Goal: Information Seeking & Learning: Learn about a topic

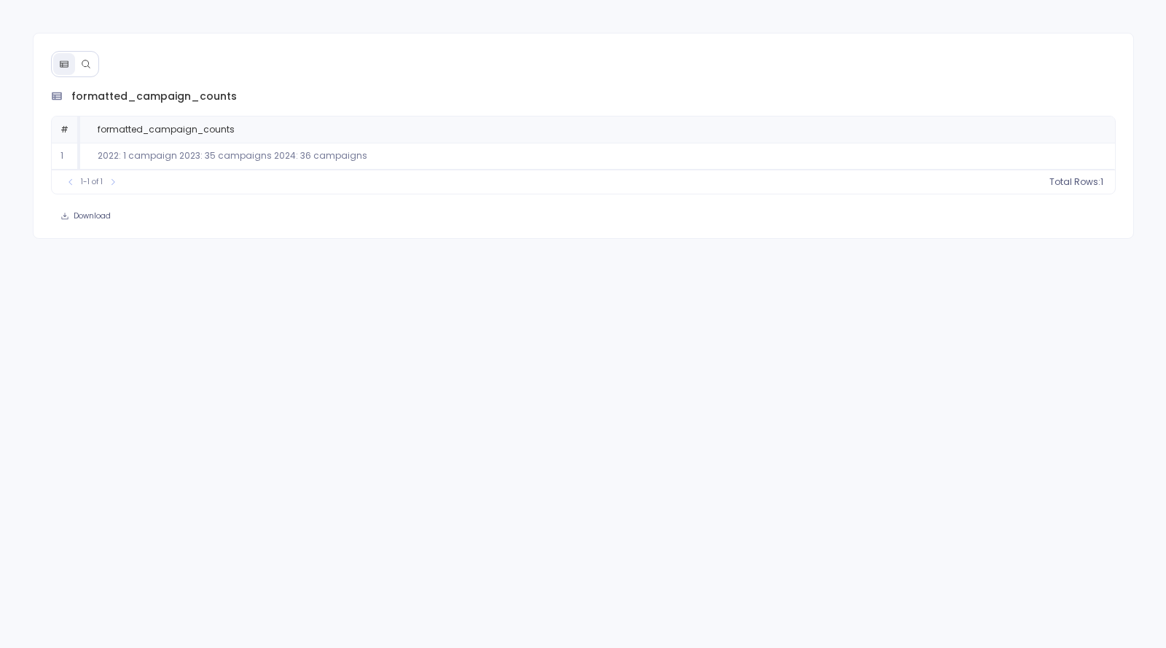
click at [84, 65] on icon at bounding box center [86, 64] width 10 height 10
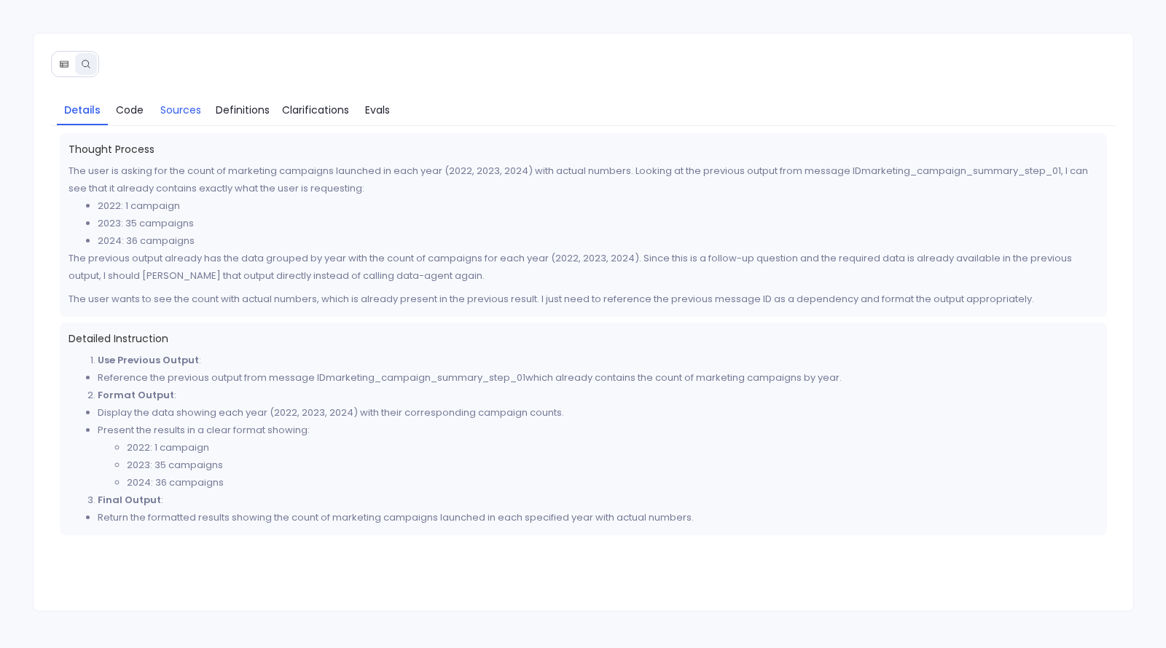
click at [180, 113] on span "Sources" at bounding box center [180, 110] width 41 height 16
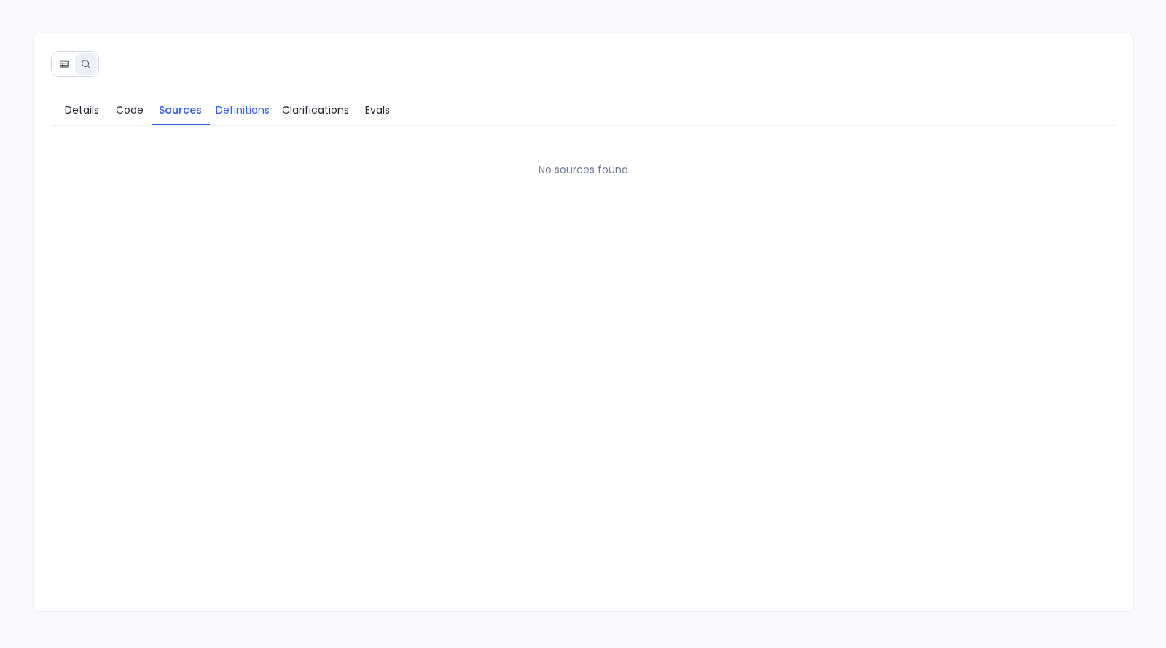
click at [223, 109] on span "Definitions" at bounding box center [243, 110] width 54 height 16
click at [134, 107] on span "Code" at bounding box center [130, 110] width 28 height 16
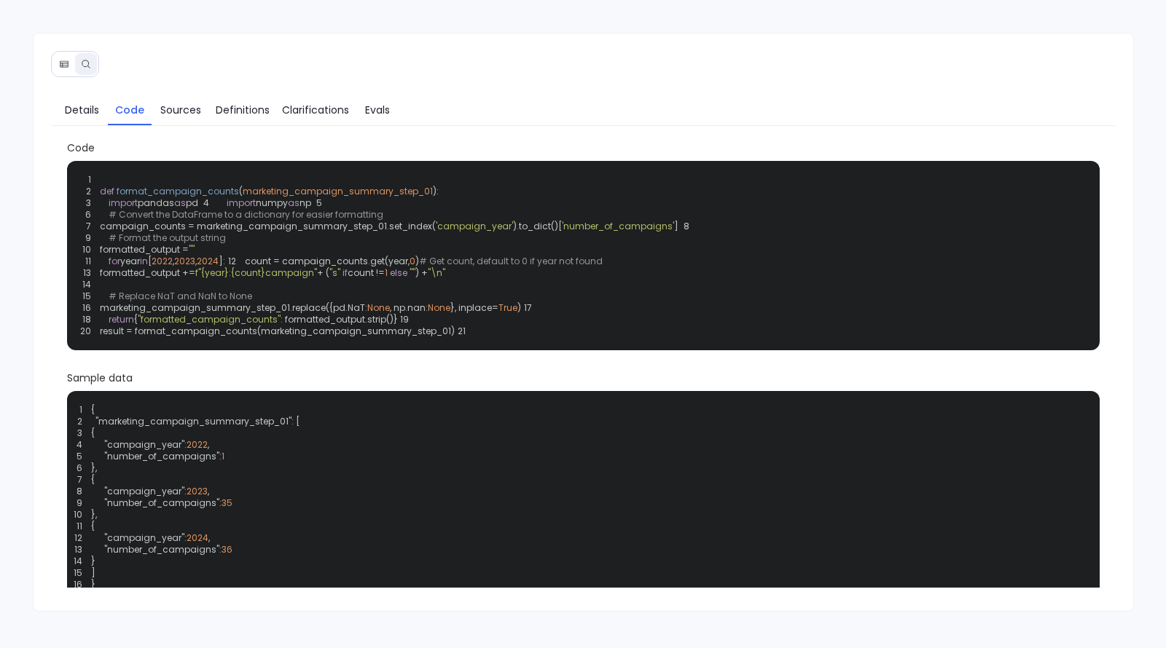
click at [298, 232] on span "campaign_counts = marketing_campaign_summary_step_01.set_index(" at bounding box center [268, 226] width 336 height 12
click at [90, 116] on span "Details" at bounding box center [82, 110] width 34 height 16
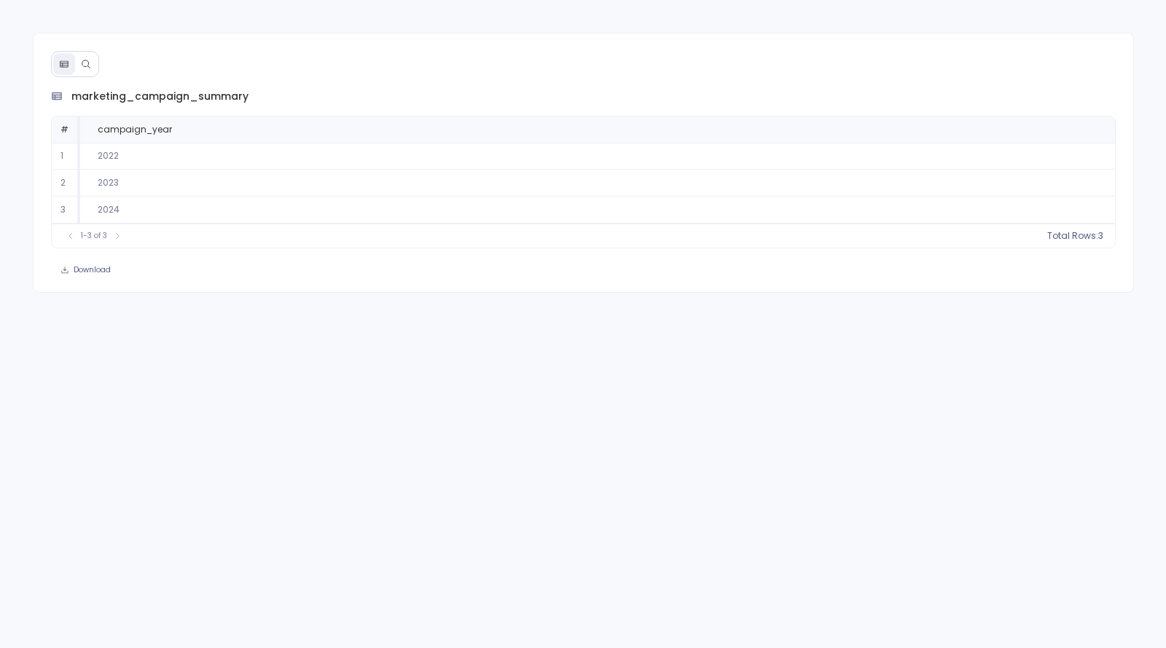
click at [84, 62] on icon at bounding box center [86, 64] width 10 height 10
click at [83, 66] on icon at bounding box center [86, 64] width 10 height 10
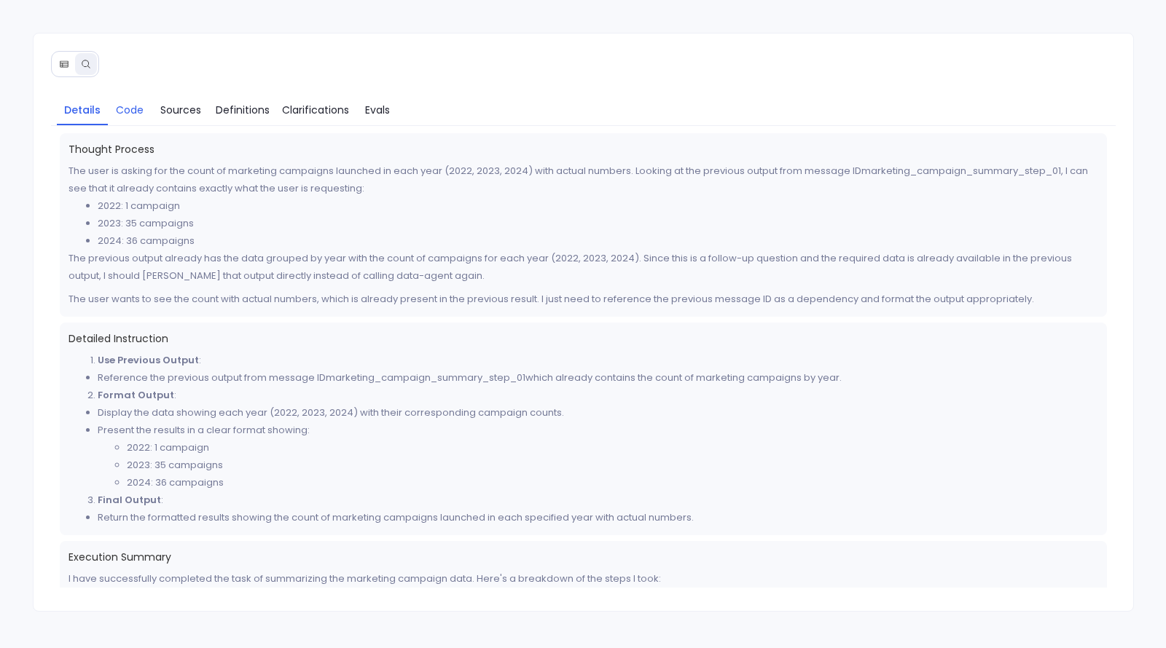
click at [129, 109] on span "Code" at bounding box center [130, 110] width 28 height 16
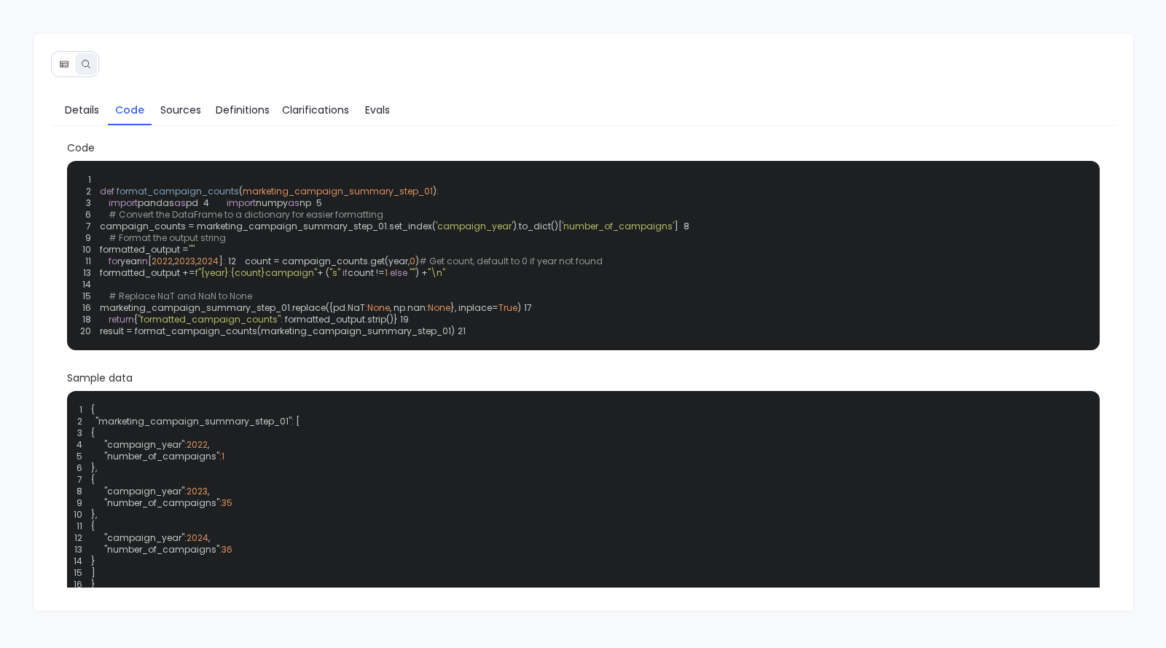
click at [337, 337] on code "1 2 def format_campaign_counts ( marketing_campaign_summary_step_01 ): 3 import…" at bounding box center [389, 255] width 618 height 164
click at [191, 117] on link "Sources" at bounding box center [181, 110] width 58 height 31
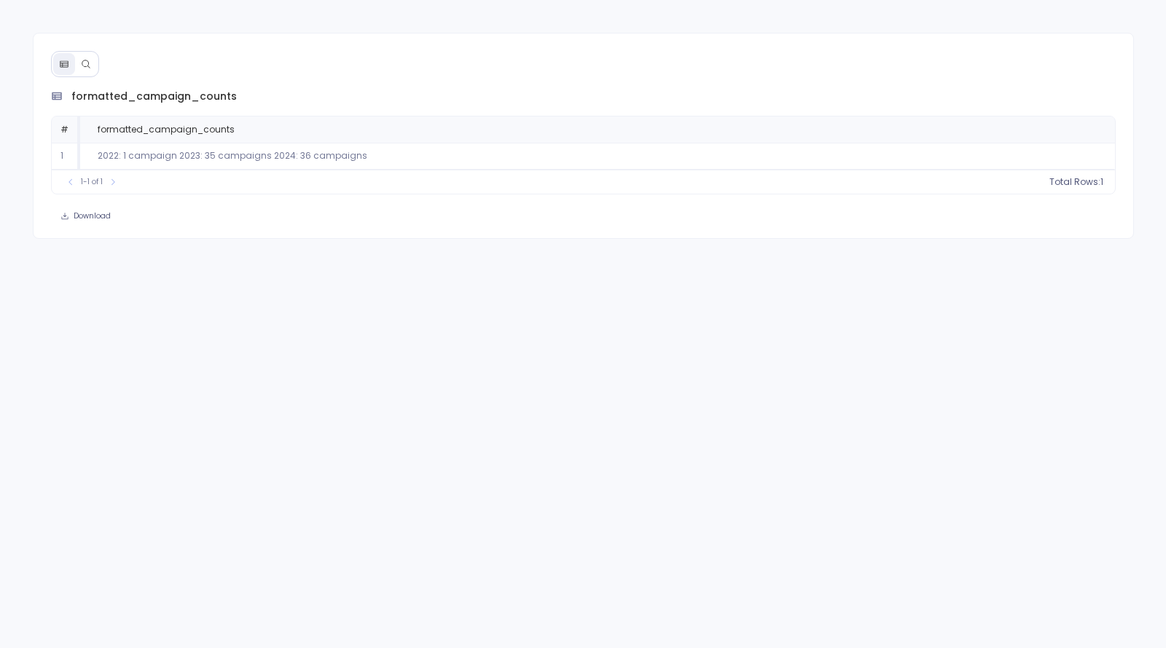
click at [85, 68] on button at bounding box center [86, 64] width 22 height 22
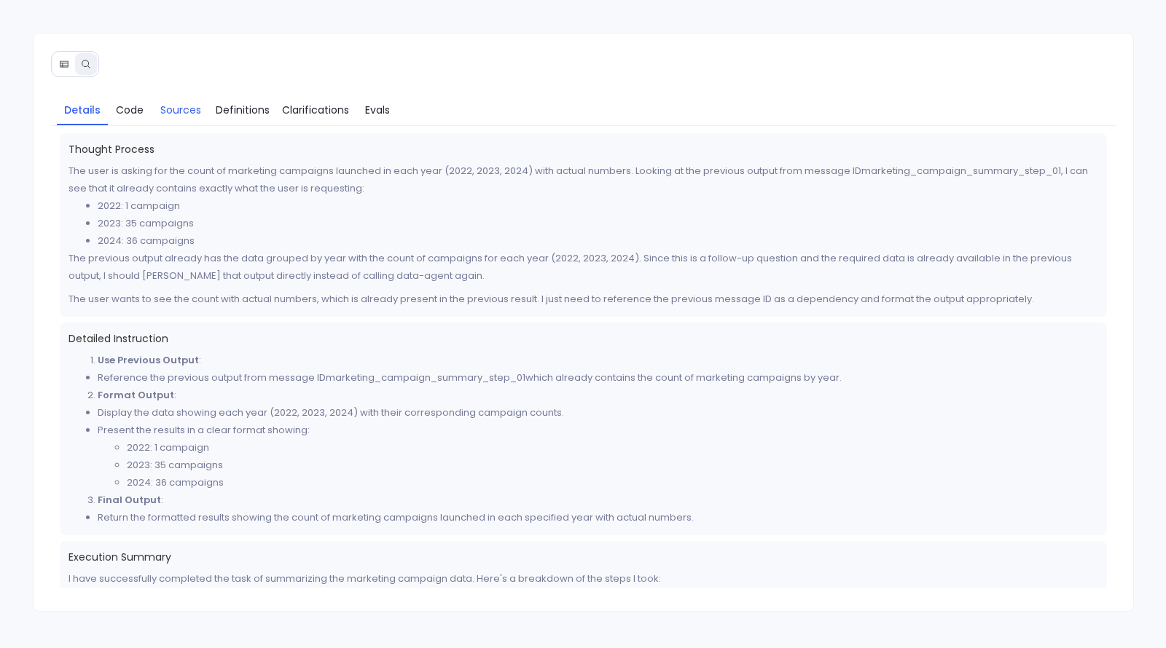
click at [199, 111] on span "Sources" at bounding box center [180, 110] width 41 height 16
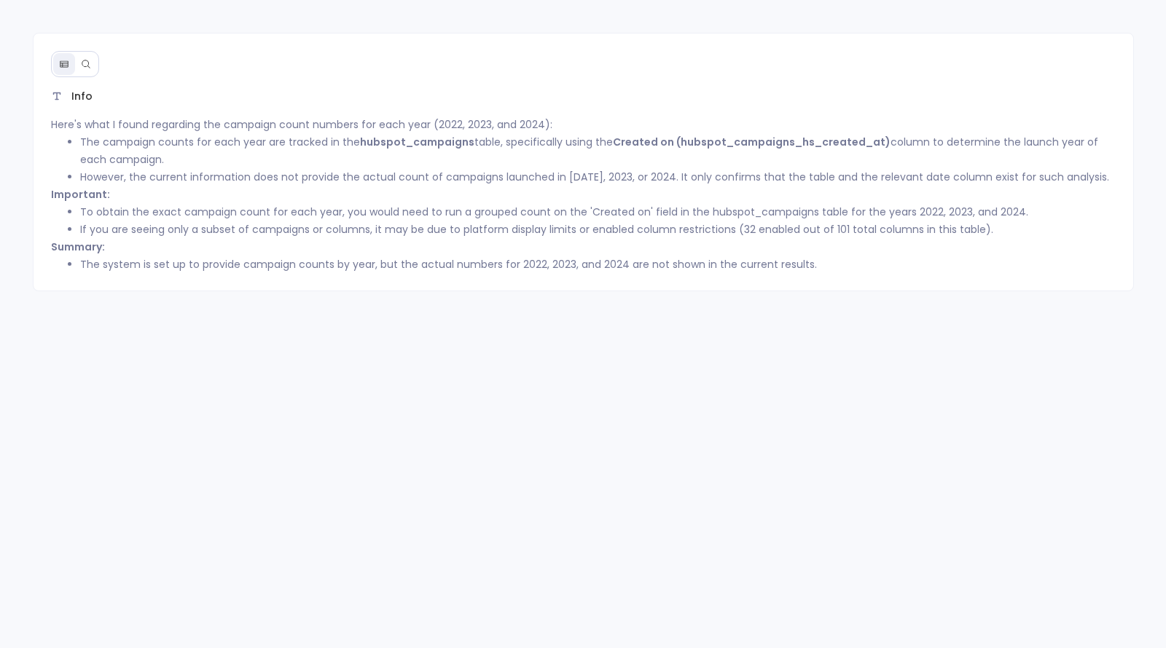
click at [85, 65] on icon at bounding box center [86, 64] width 10 height 10
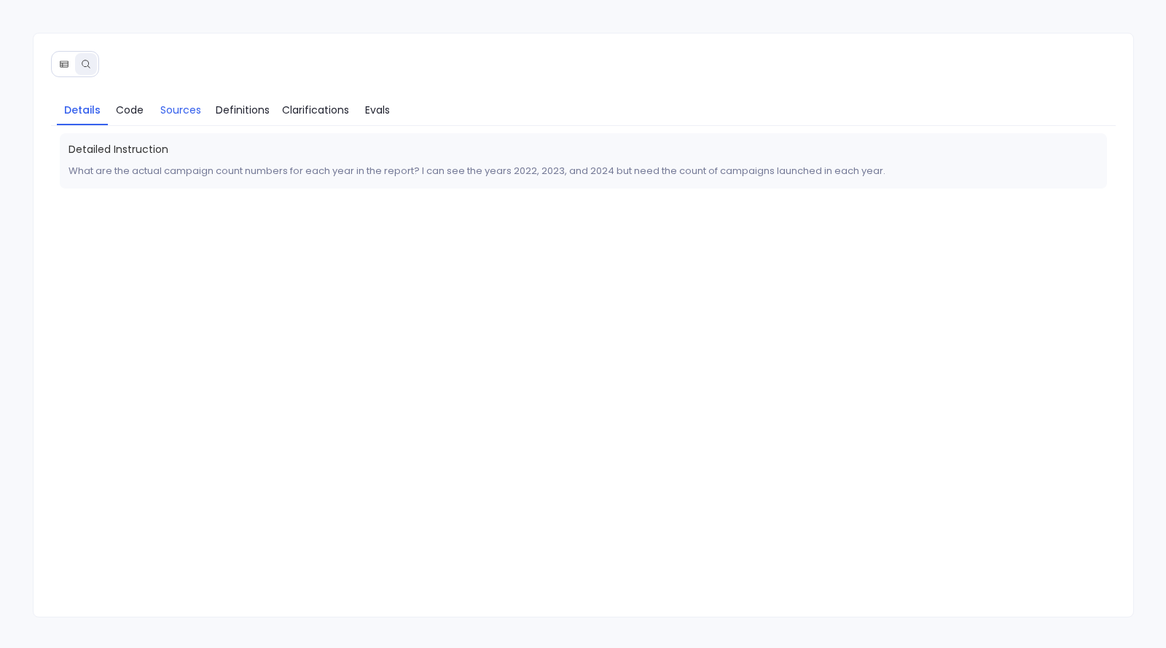
click at [174, 103] on span "Sources" at bounding box center [180, 110] width 41 height 16
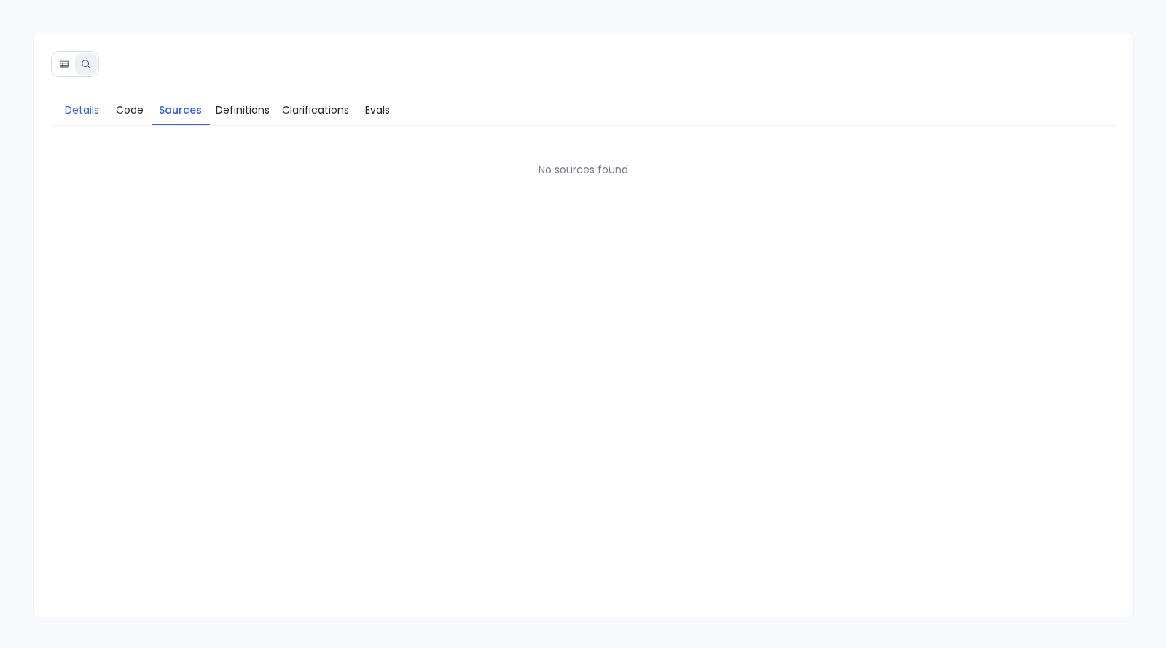
click at [77, 103] on span "Details" at bounding box center [82, 110] width 34 height 16
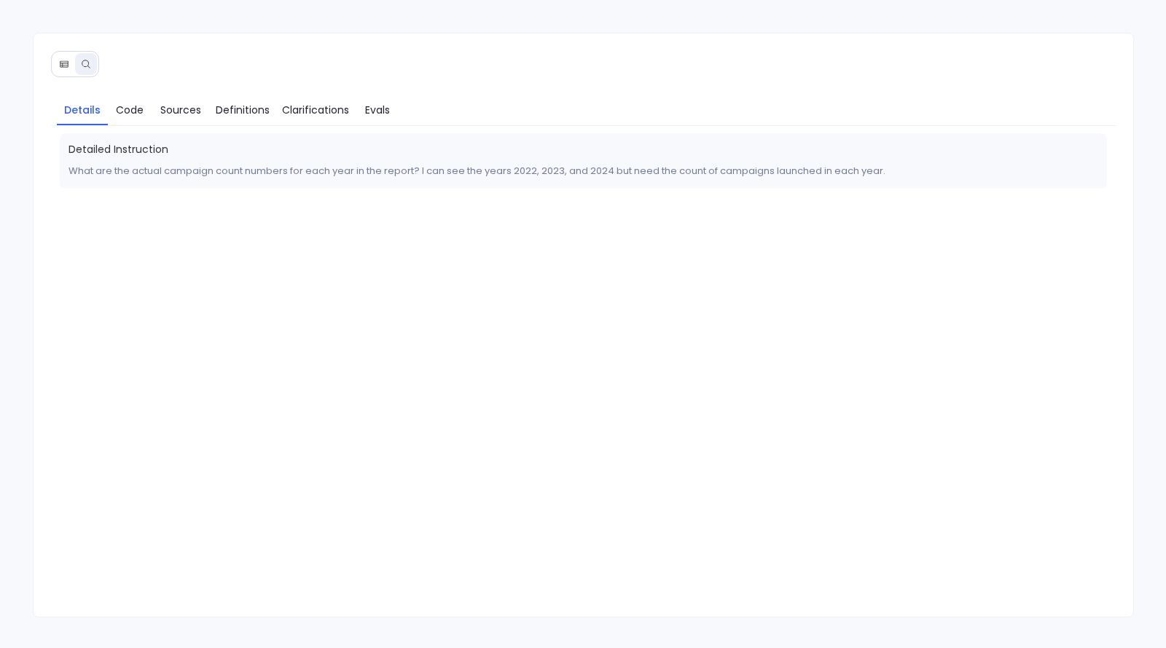
click at [66, 65] on icon at bounding box center [64, 64] width 10 height 10
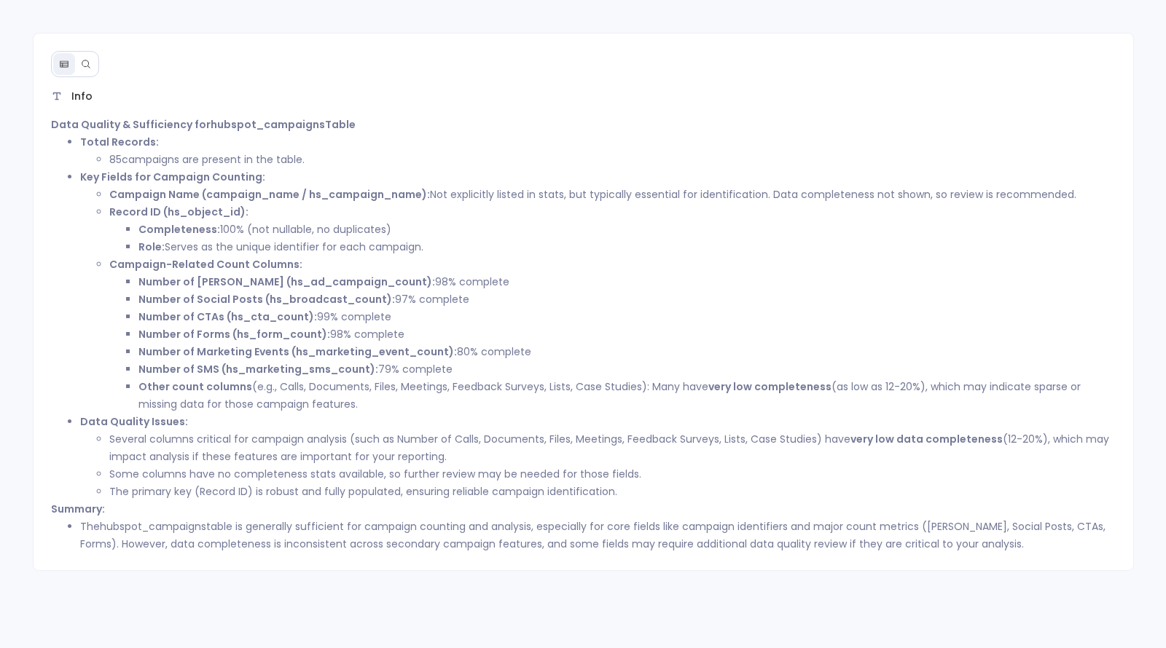
click at [82, 63] on icon at bounding box center [86, 64] width 8 height 8
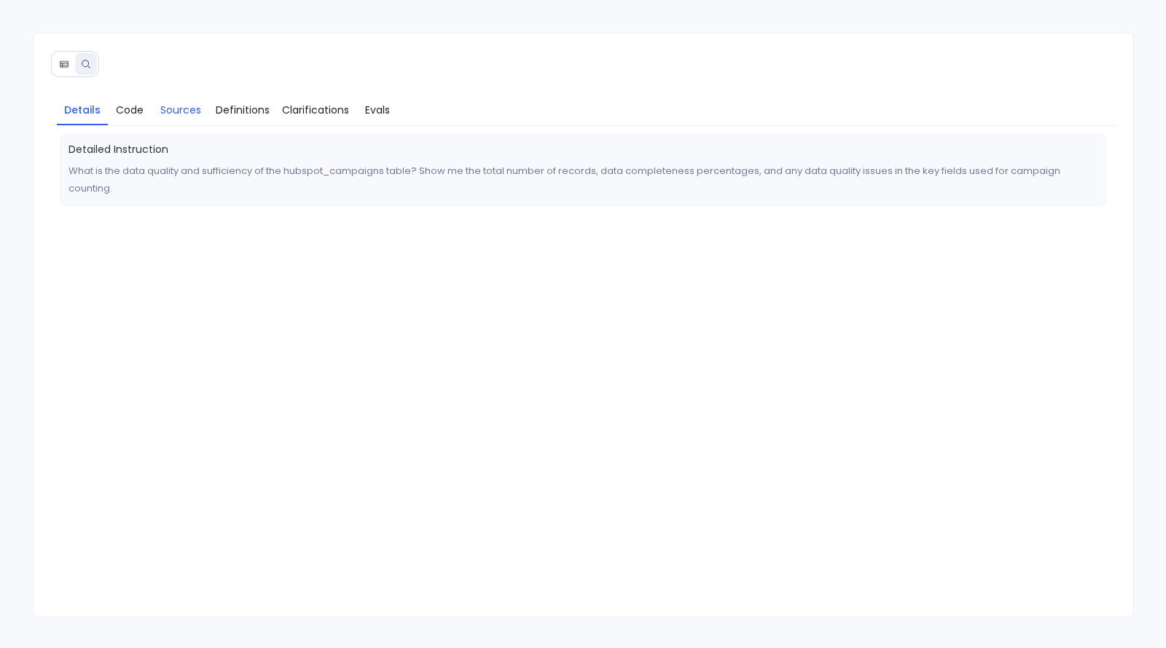
click at [193, 104] on span "Sources" at bounding box center [180, 110] width 41 height 16
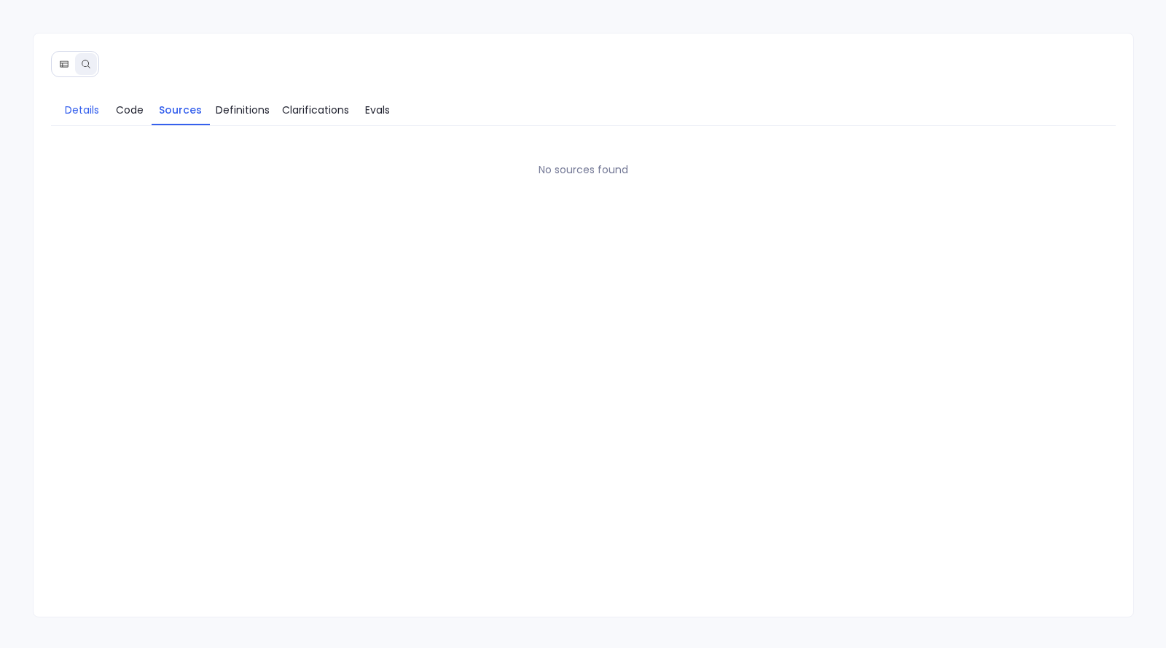
click at [77, 107] on span "Details" at bounding box center [82, 110] width 34 height 16
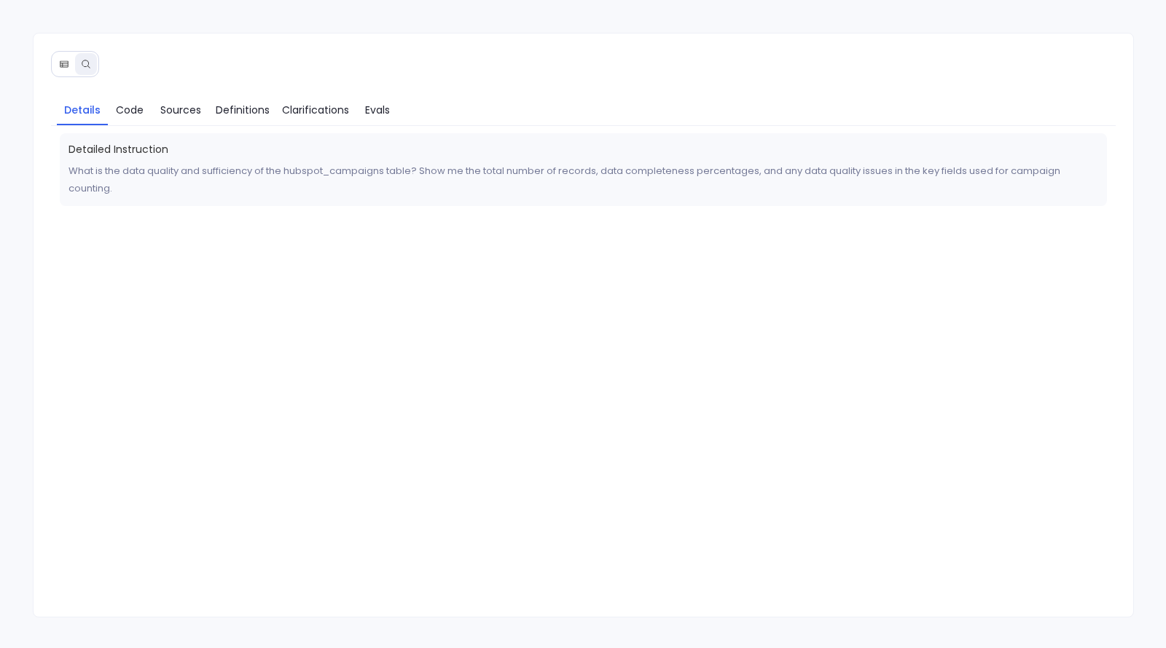
click at [61, 55] on button at bounding box center [64, 64] width 22 height 22
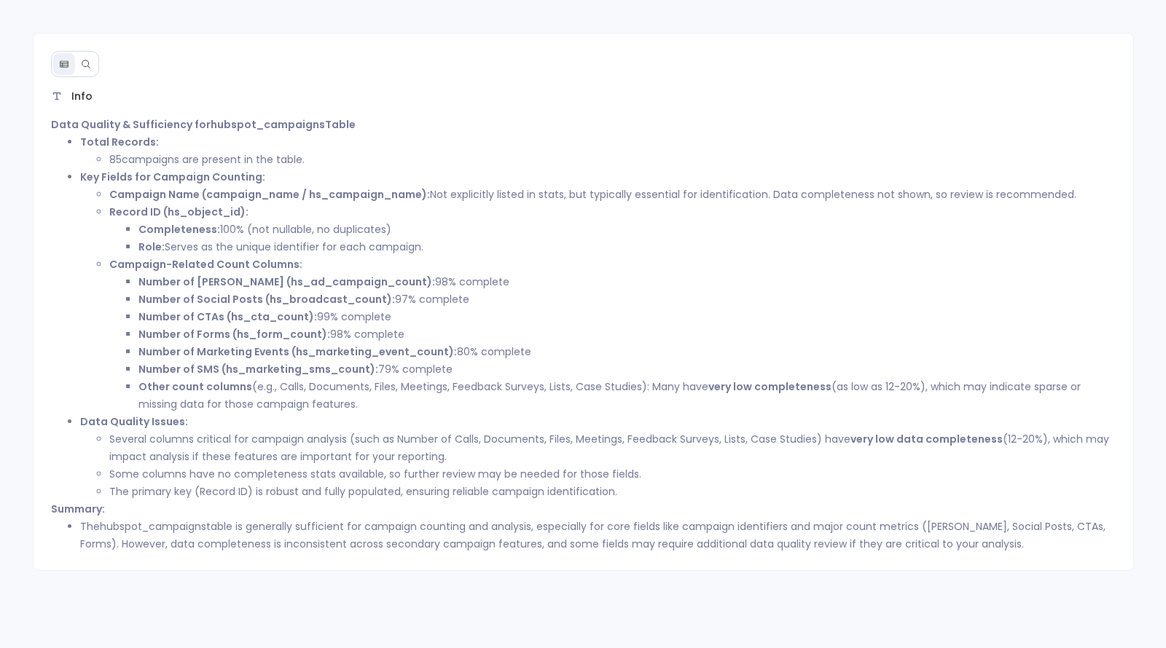
drag, startPoint x: 132, startPoint y: 155, endPoint x: 312, endPoint y: 155, distance: 180.0
click at [312, 155] on li "85 campaigns are present in the table." at bounding box center [612, 159] width 1006 height 17
drag, startPoint x: 157, startPoint y: 187, endPoint x: 254, endPoint y: 201, distance: 98.7
click at [253, 201] on li "Campaign Name (campaign_name / hs_campaign_name): Not explicitly listed in stat…" at bounding box center [612, 194] width 1006 height 17
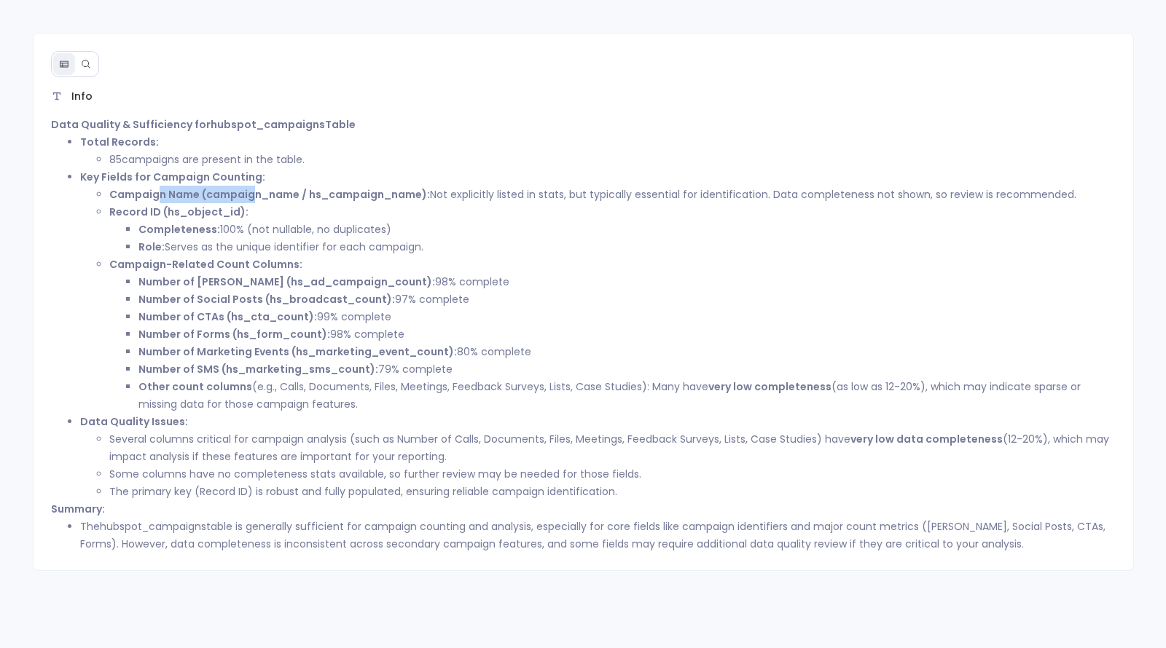
click at [254, 201] on li "Campaign Name (campaign_name / hs_campaign_name): Not explicitly listed in stat…" at bounding box center [612, 194] width 1006 height 17
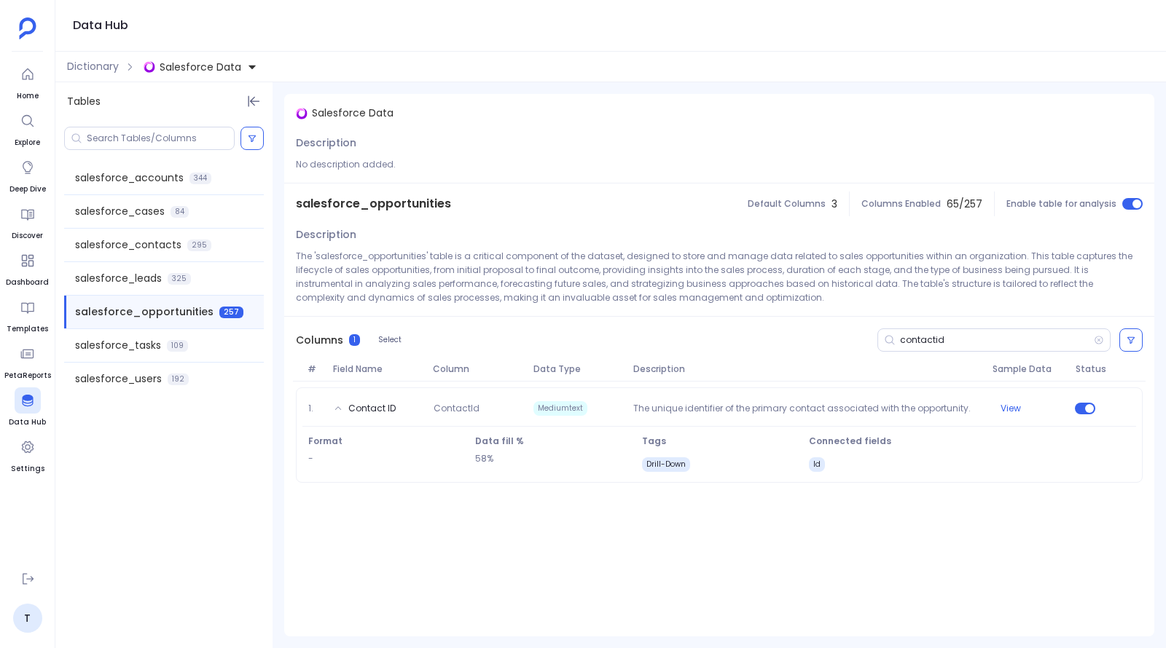
click at [205, 69] on span "Salesforce Data" at bounding box center [201, 67] width 82 height 15
click at [210, 121] on div "Hubspot Data" at bounding box center [250, 133] width 213 height 32
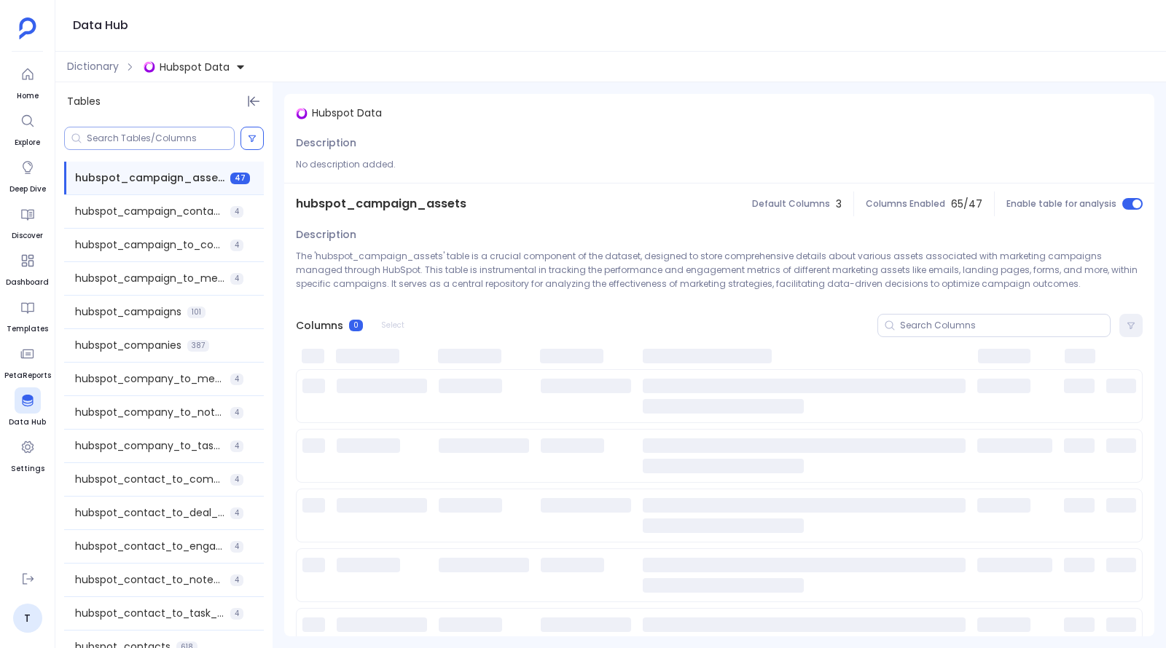
click at [136, 139] on input at bounding box center [160, 139] width 147 height 12
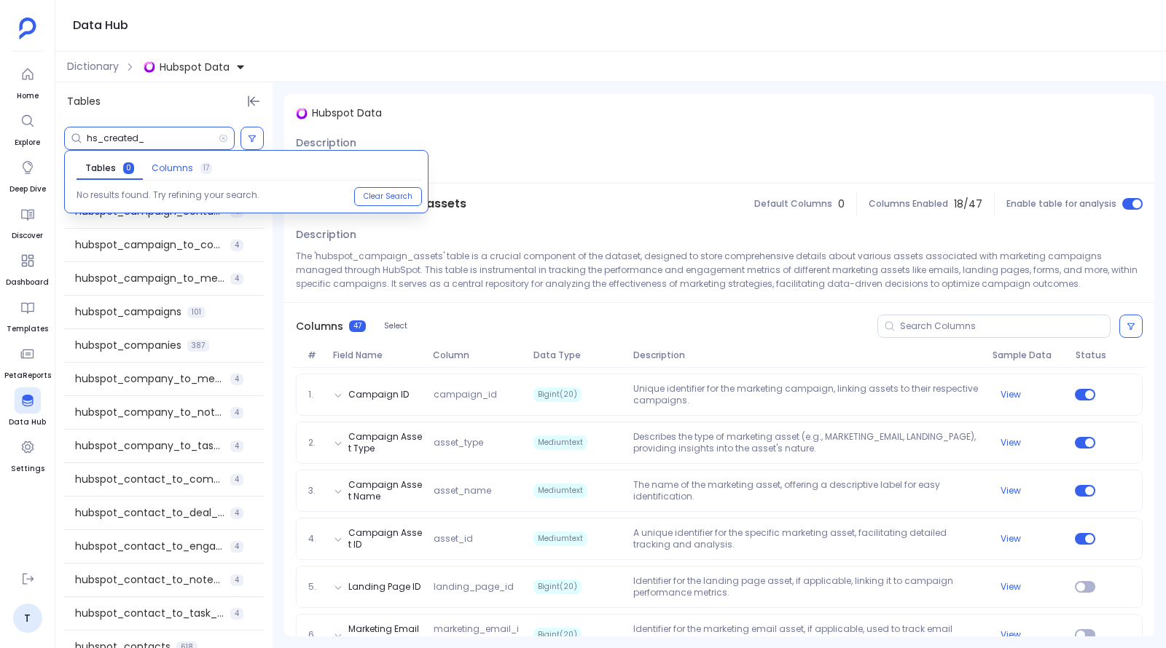
click at [158, 165] on span "Columns" at bounding box center [173, 168] width 42 height 12
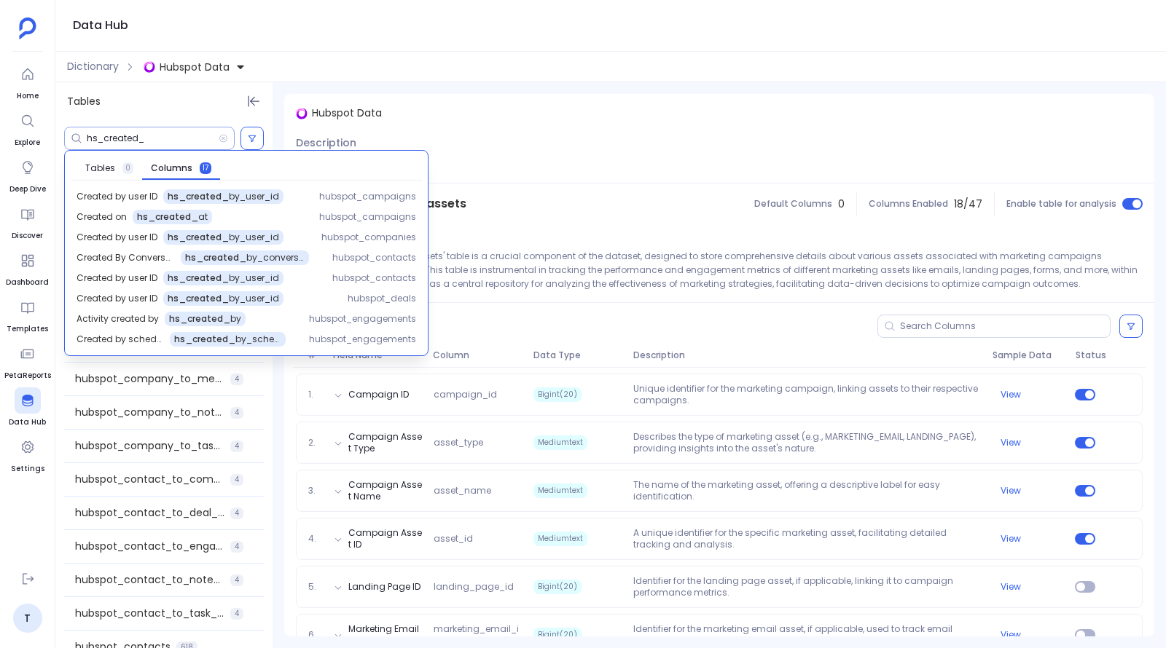
click at [149, 139] on input "hs_created_" at bounding box center [153, 139] width 132 height 12
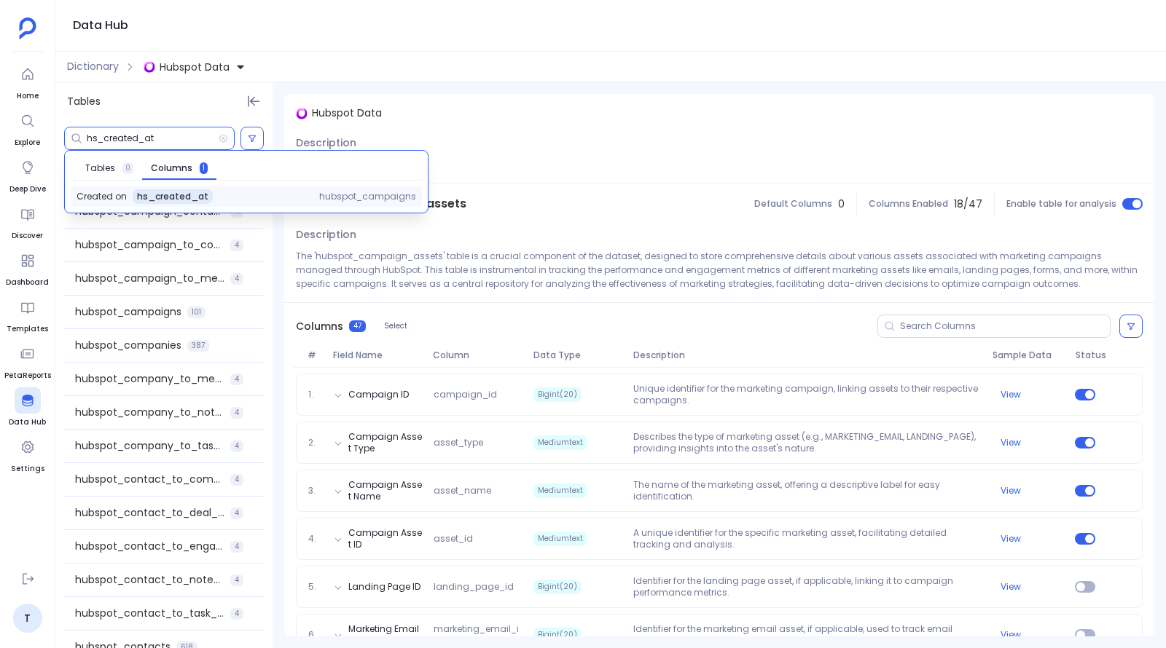
type input "hs_created_at"
click at [222, 197] on div "Created on hs_created_at" at bounding box center [186, 196] width 219 height 15
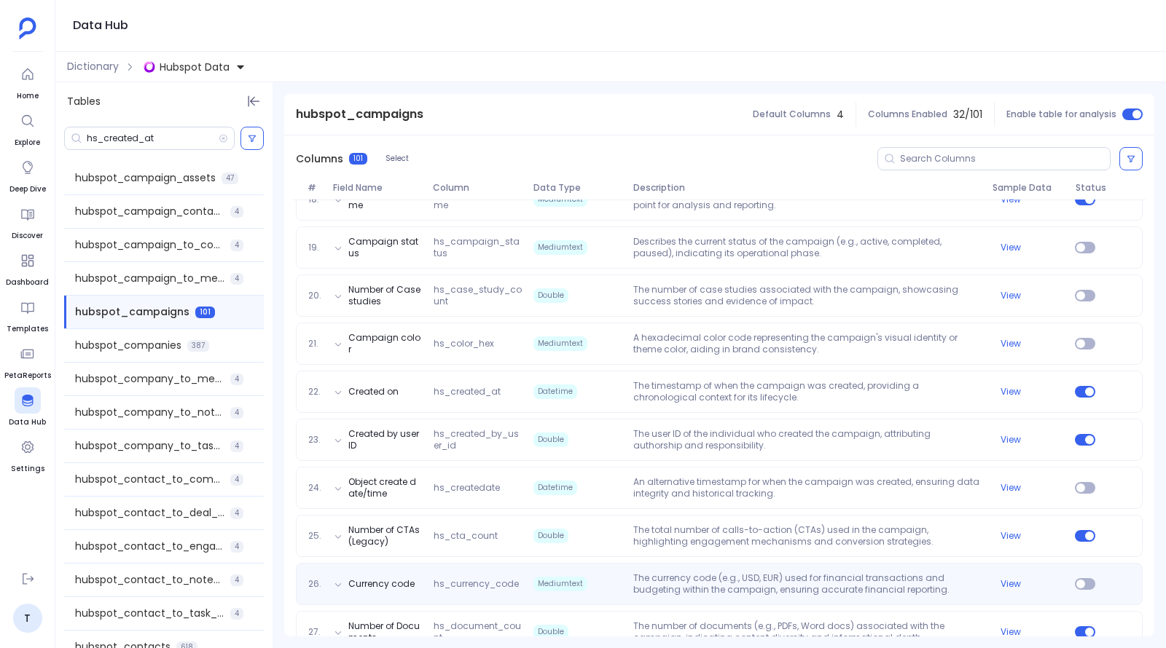
scroll to position [1053, 0]
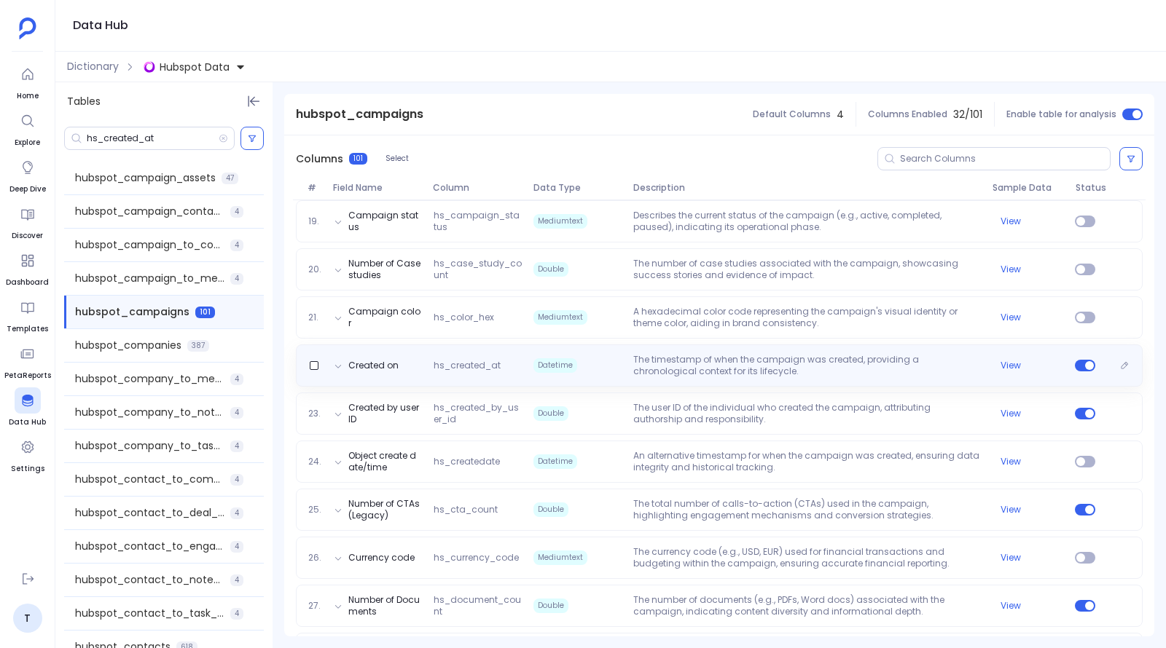
click at [684, 359] on p "The timestamp of when the campaign was created, providing a chronological conte…" at bounding box center [806, 365] width 358 height 23
